Goal: Transaction & Acquisition: Book appointment/travel/reservation

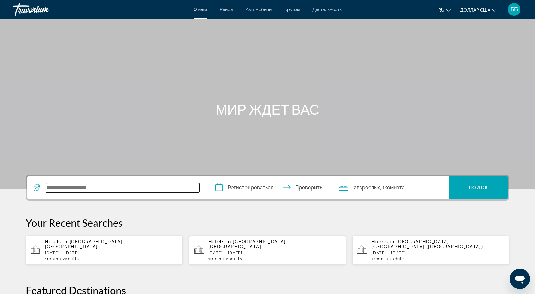
click at [112, 187] on input "Виджет поиска" at bounding box center [122, 187] width 153 height 9
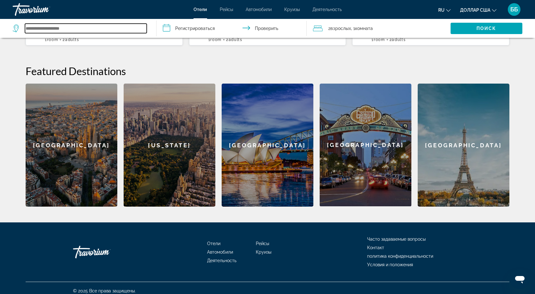
scroll to position [220, 0]
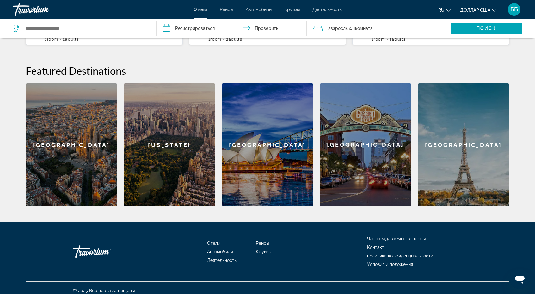
click at [102, 160] on div "[GEOGRAPHIC_DATA]" at bounding box center [72, 144] width 92 height 123
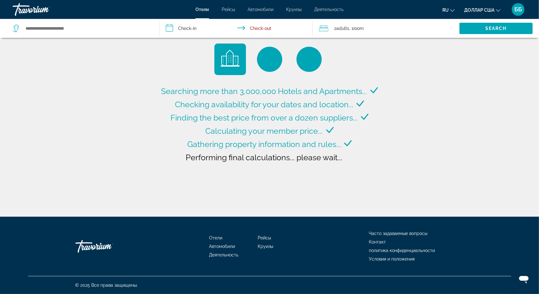
type input "**********"
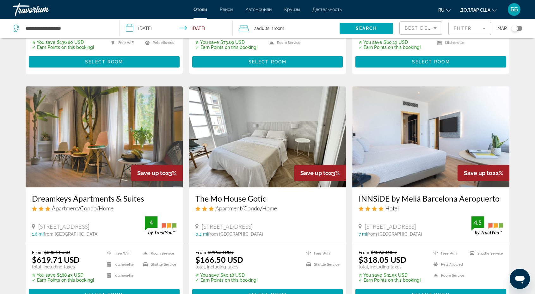
scroll to position [695, 0]
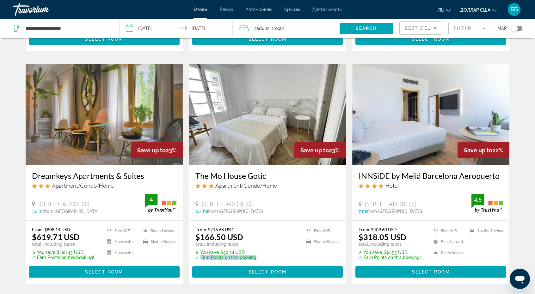
drag, startPoint x: 199, startPoint y: 257, endPoint x: 256, endPoint y: 258, distance: 56.3
click at [256, 258] on p "✓ Earn Points on this booking!" at bounding box center [226, 257] width 62 height 5
copy p "Earn Points on this booking"
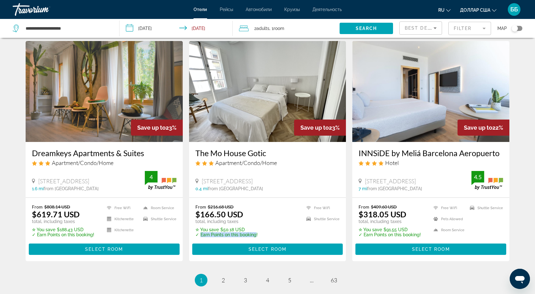
scroll to position [727, 0]
